Goal: Task Accomplishment & Management: Manage account settings

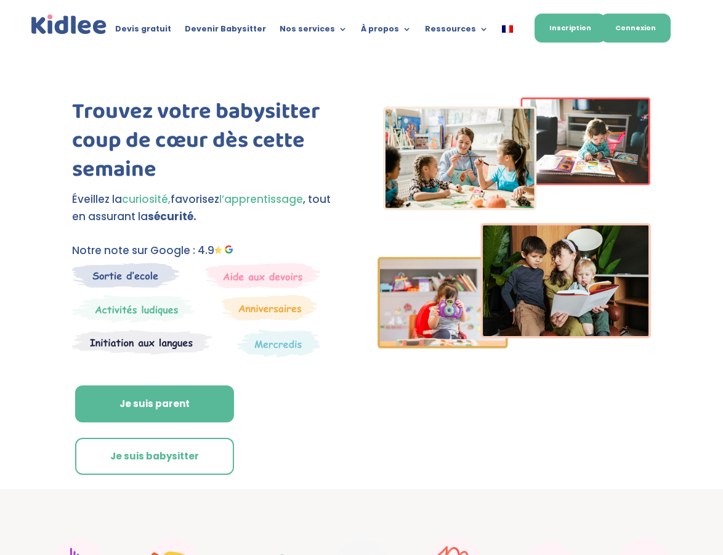
click at [651, 34] on link "Connexion" at bounding box center [636, 28] width 70 height 29
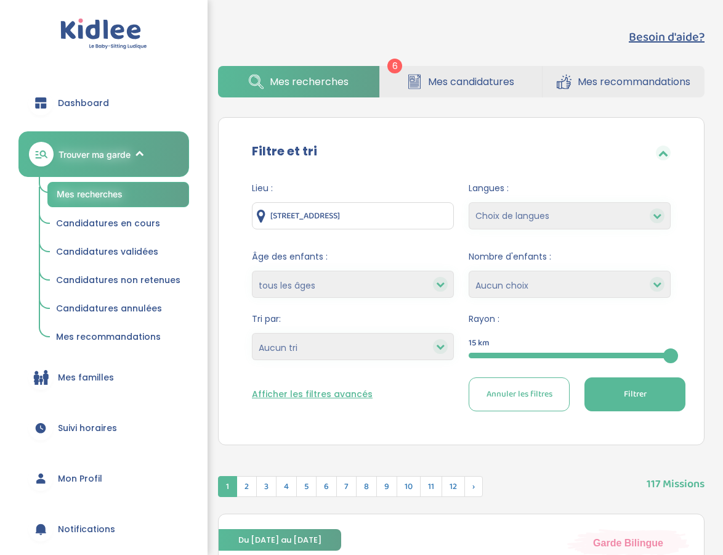
click at [431, 81] on span "Mes candidatures" at bounding box center [471, 81] width 86 height 15
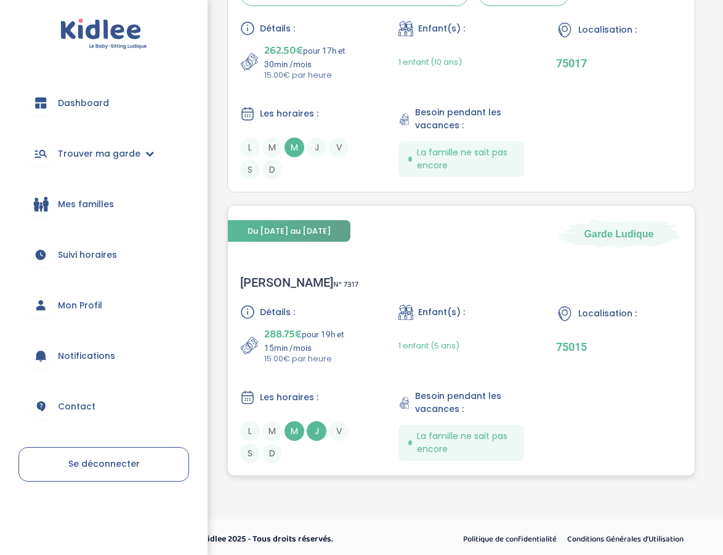
scroll to position [1634, 0]
